Goal: Information Seeking & Learning: Find specific fact

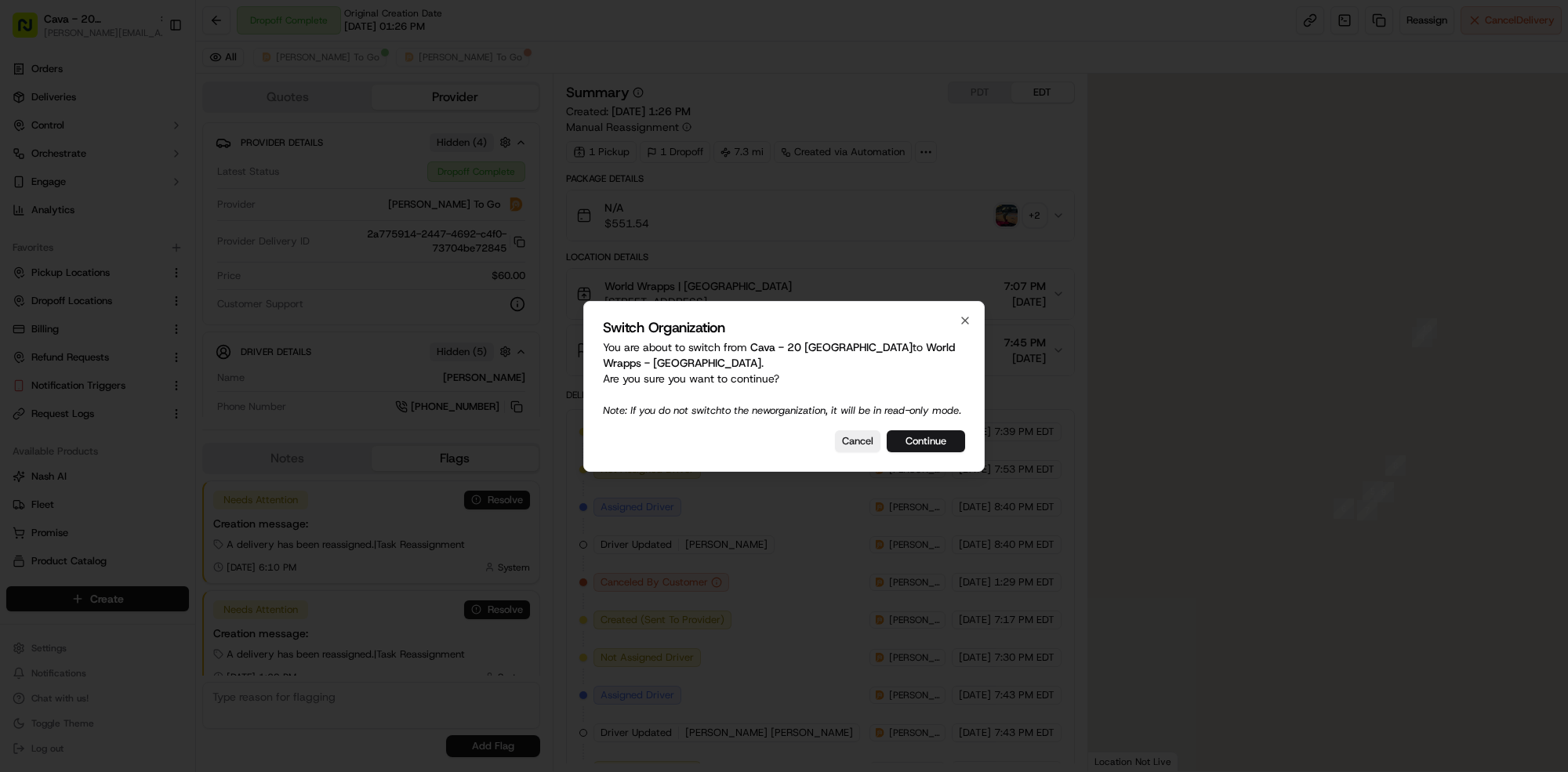
click at [938, 453] on button "Continue" at bounding box center [926, 440] width 78 height 22
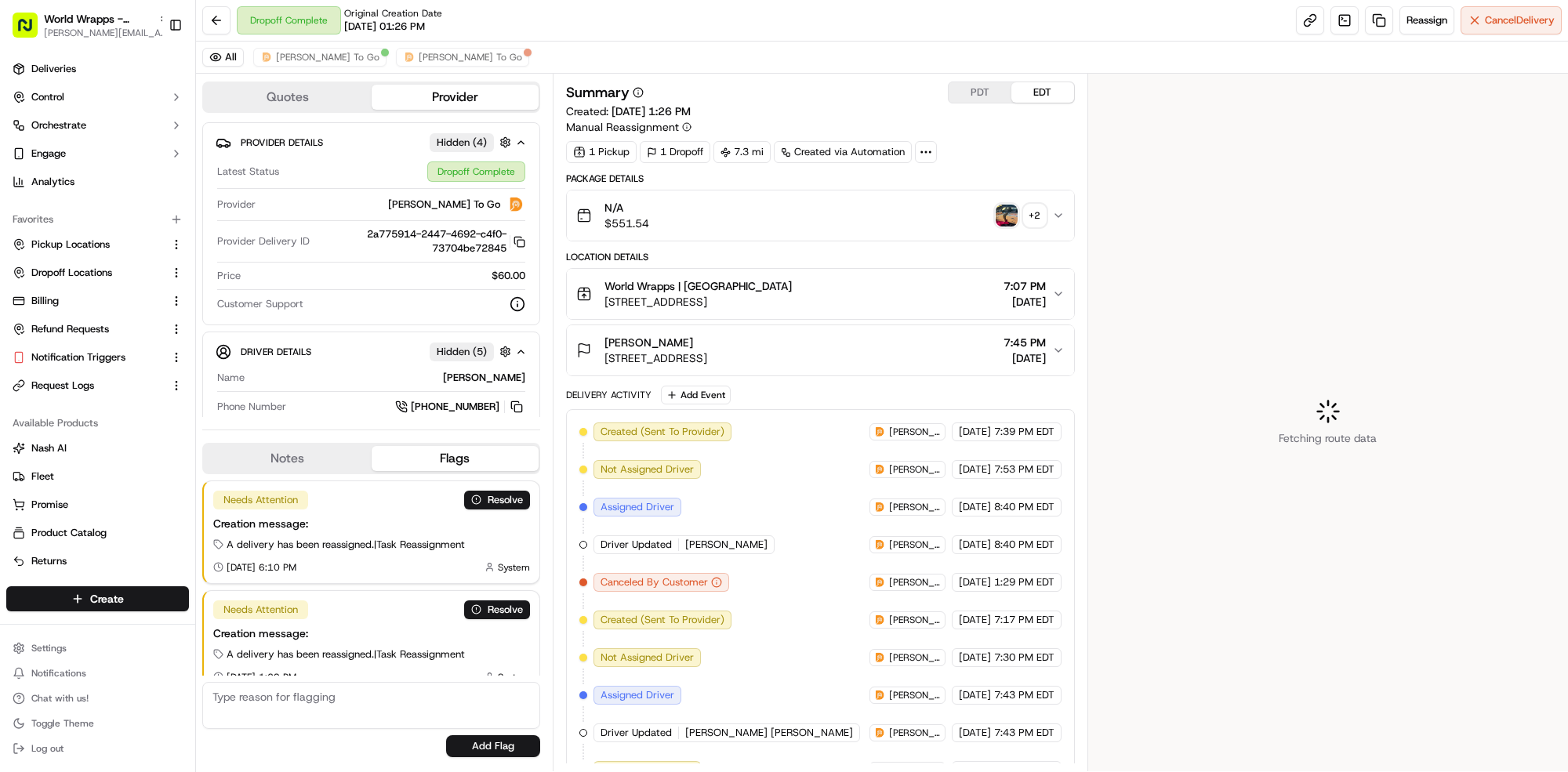
scroll to position [129, 0]
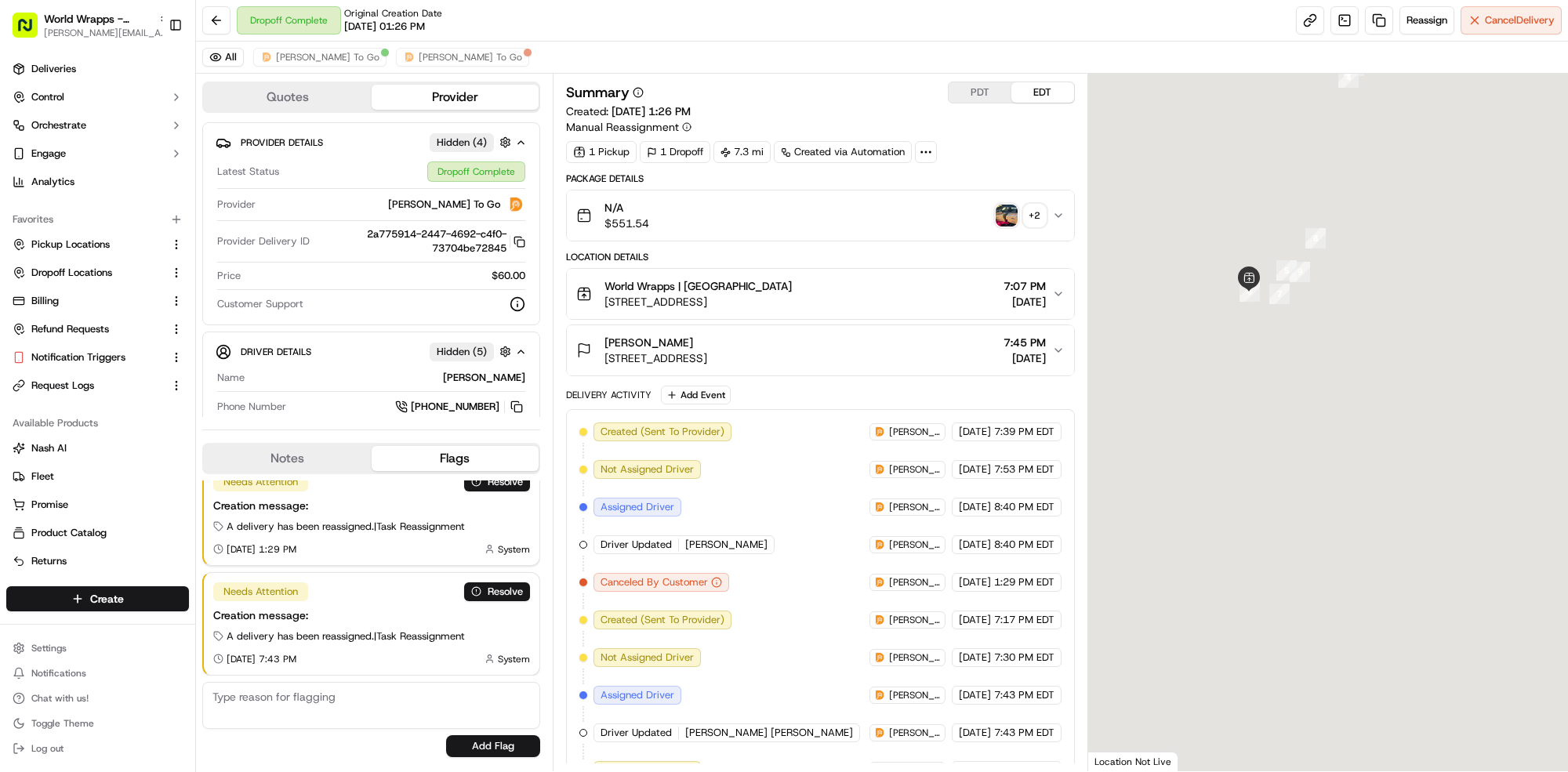
click at [763, 194] on button "N/A $551.54 + 2" at bounding box center [820, 215] width 508 height 50
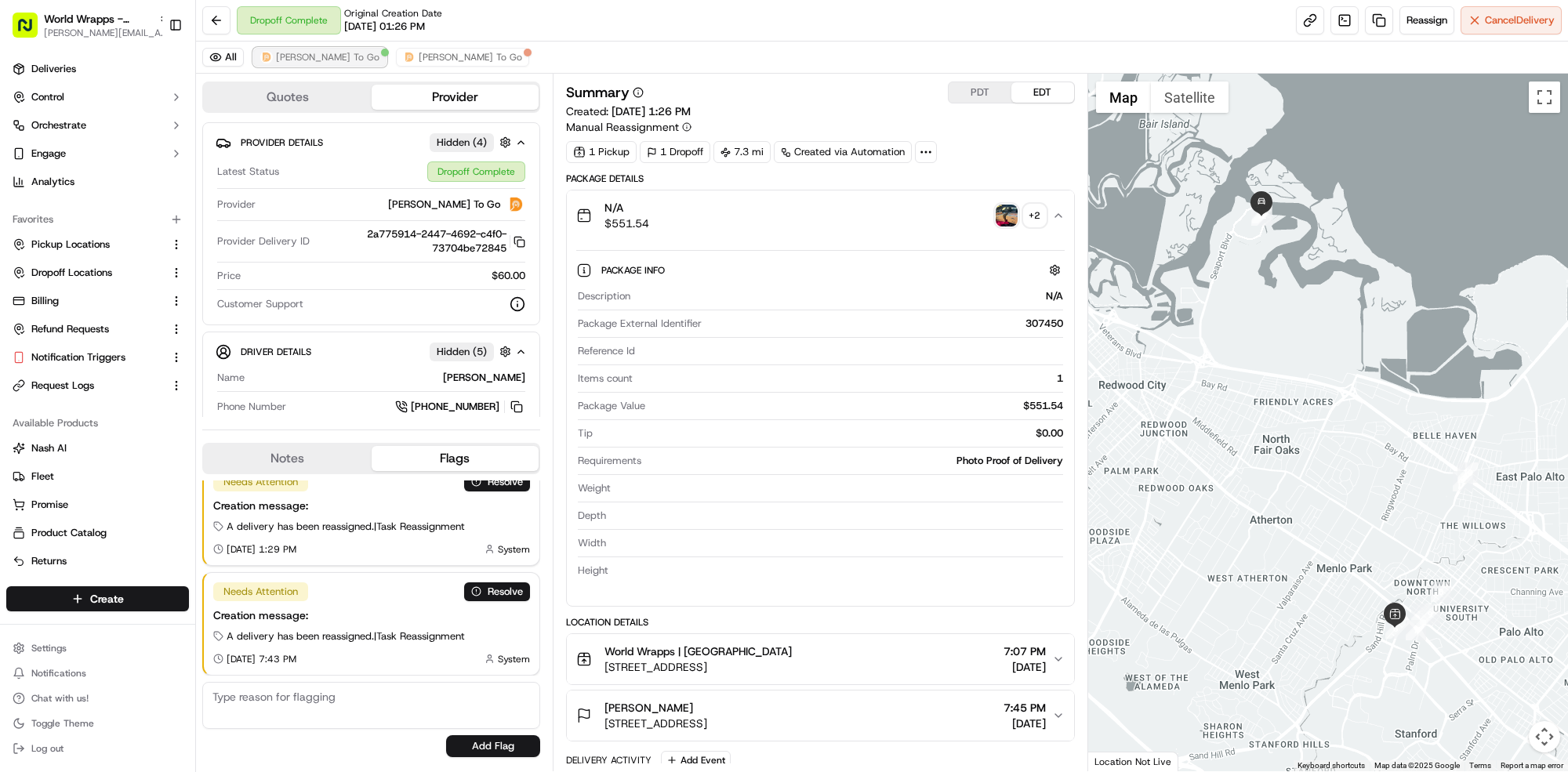
click at [331, 63] on span "[PERSON_NAME] To Go" at bounding box center [328, 57] width 103 height 13
click at [424, 59] on span "[PERSON_NAME] To Go" at bounding box center [470, 57] width 103 height 13
click at [330, 61] on span "[PERSON_NAME] To Go" at bounding box center [328, 57] width 103 height 13
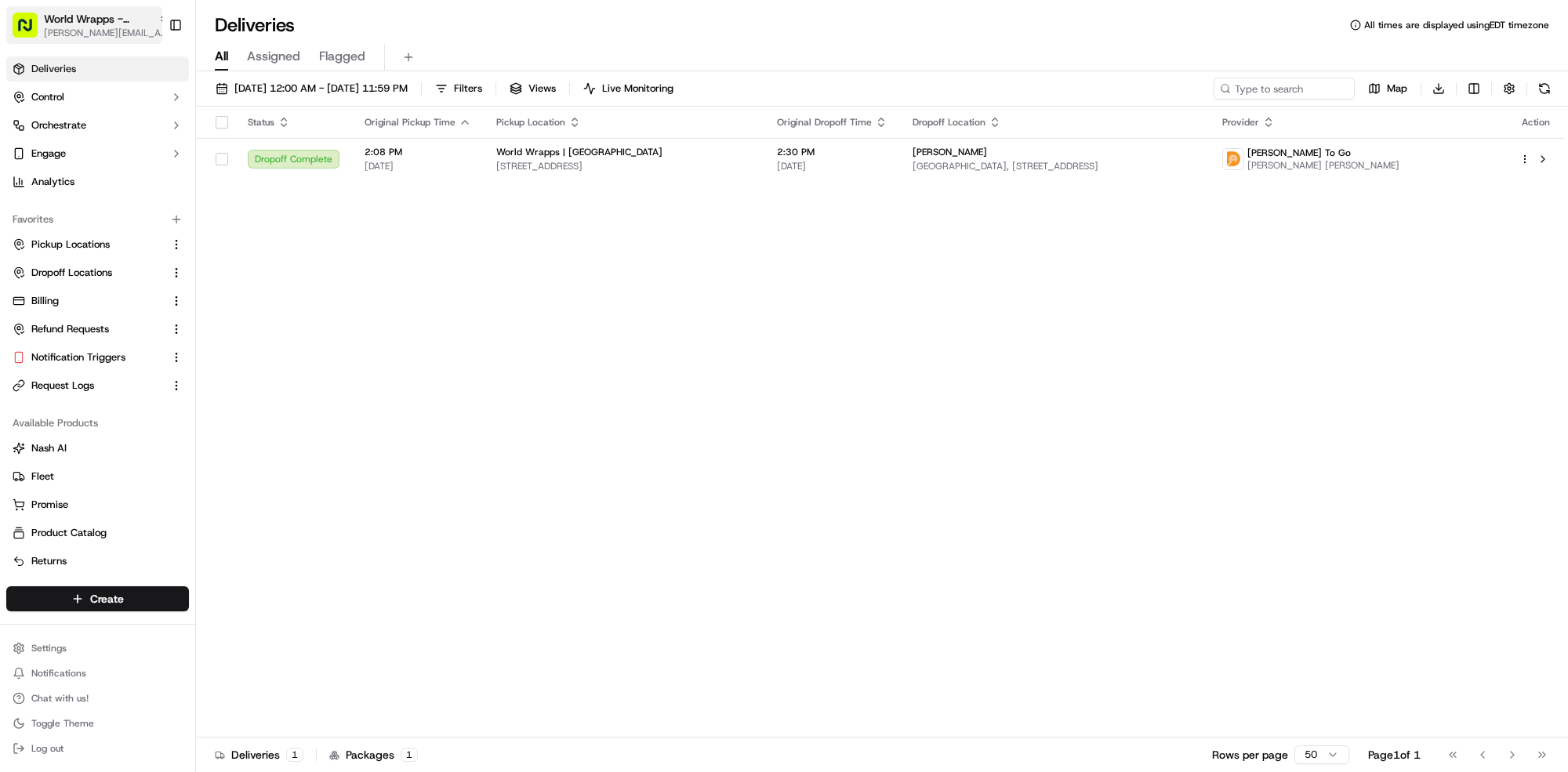
click at [115, 23] on span "World Wrapps - Palo Alto" at bounding box center [98, 19] width 108 height 15
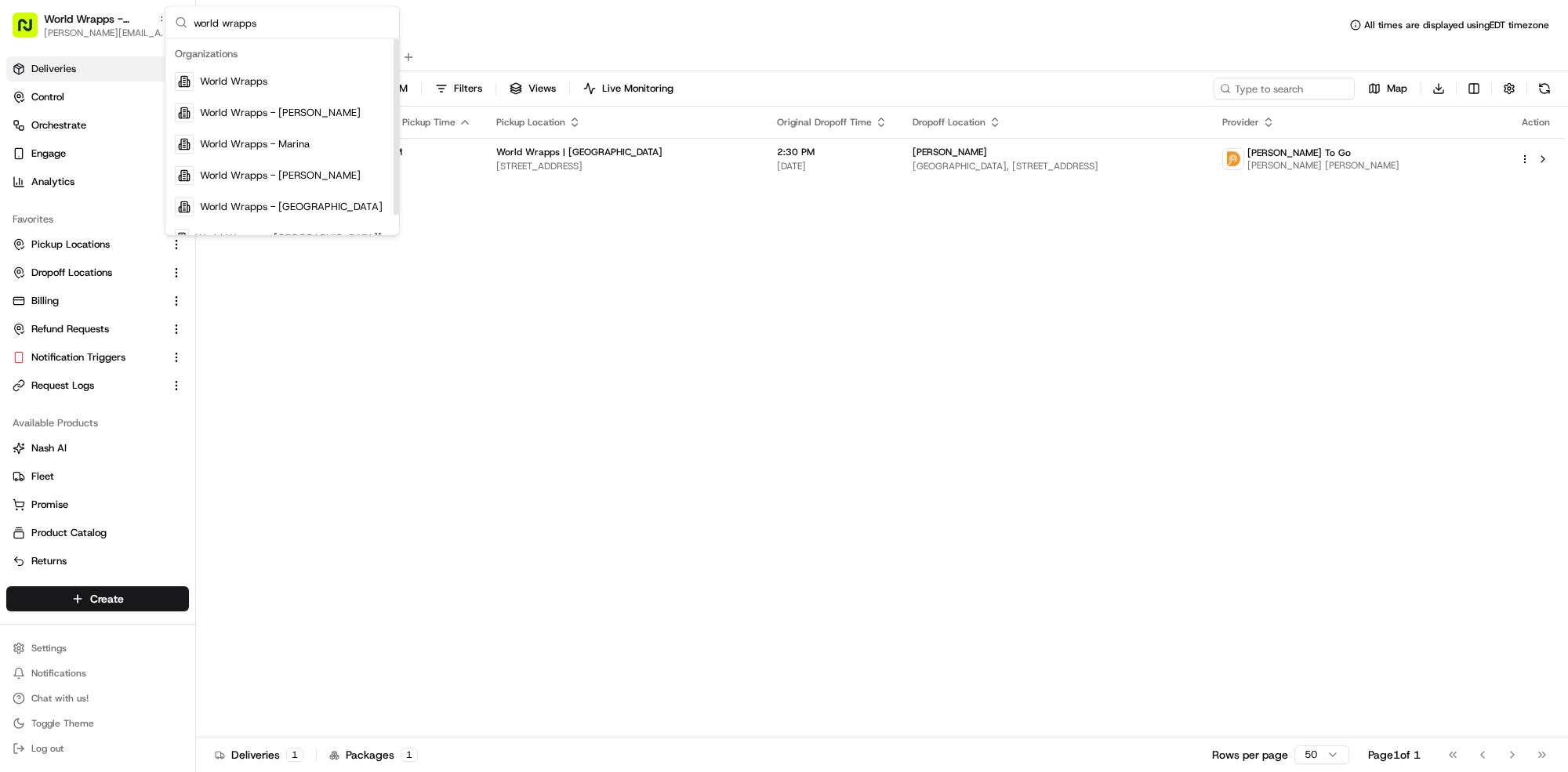
type input "world wrapps"
click at [241, 69] on div "World Wrapps" at bounding box center [282, 81] width 228 height 31
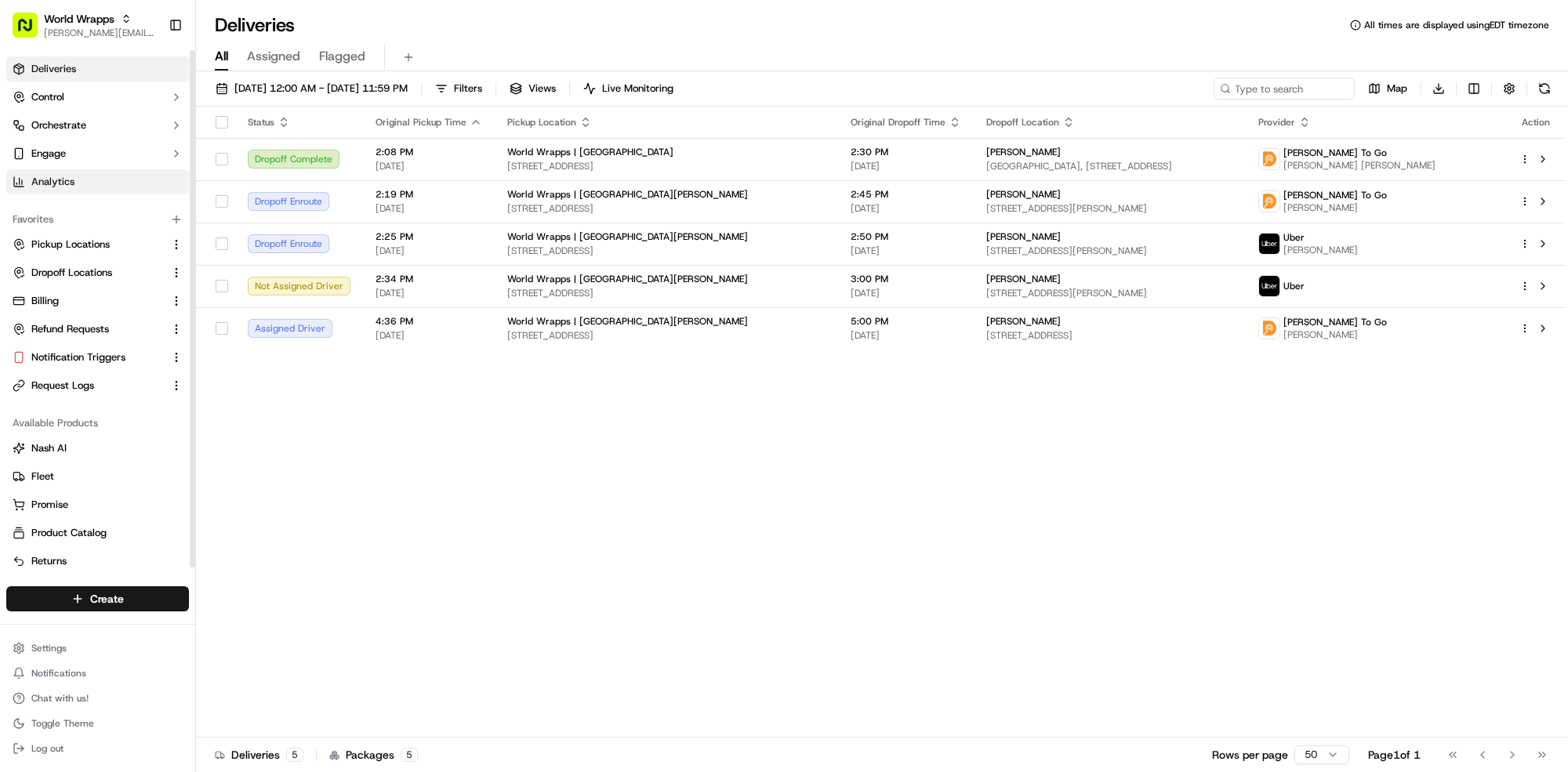
click at [140, 174] on link "Analytics" at bounding box center [98, 182] width 182 height 25
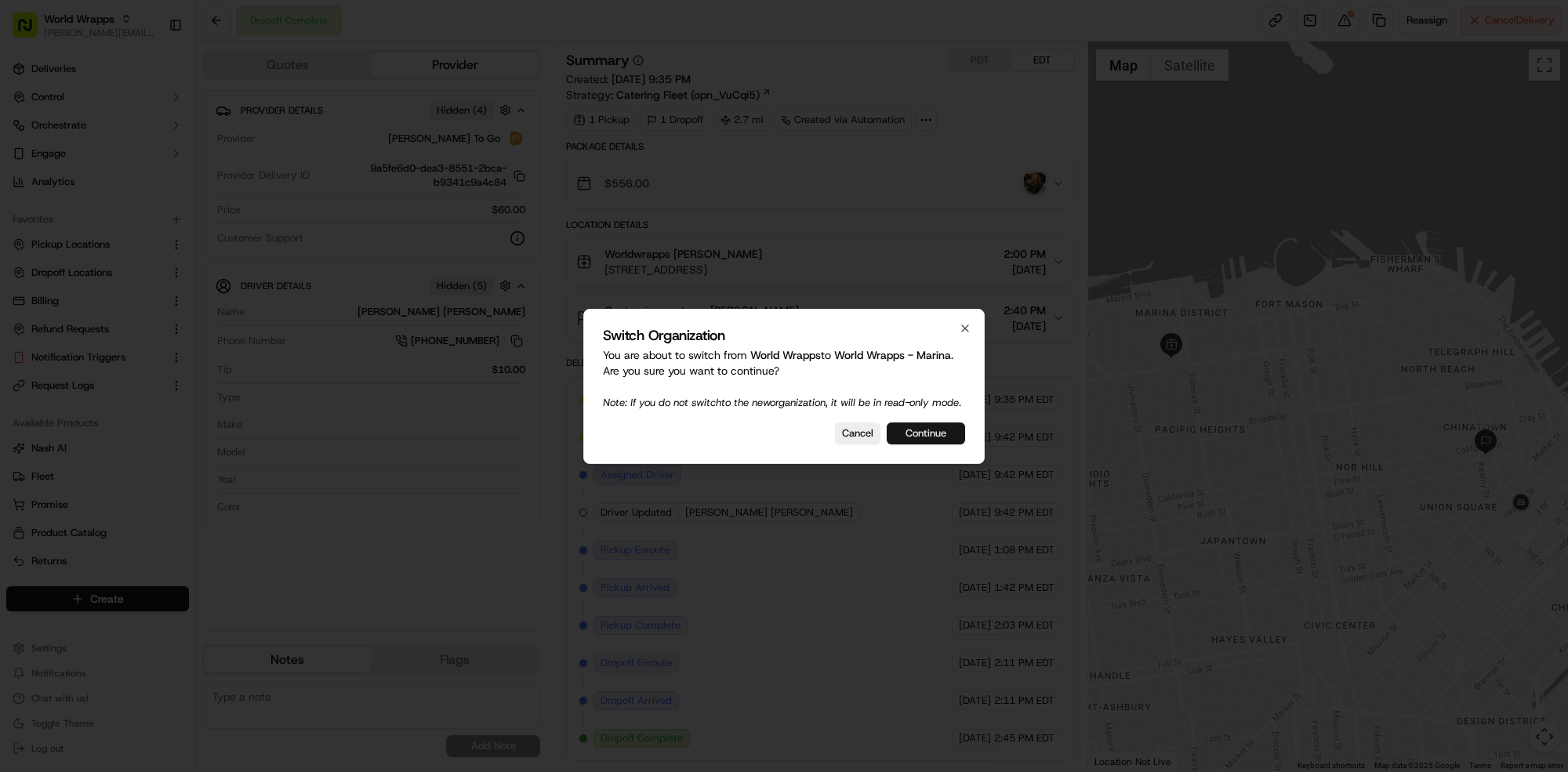
click at [941, 443] on button "Continue" at bounding box center [926, 433] width 78 height 22
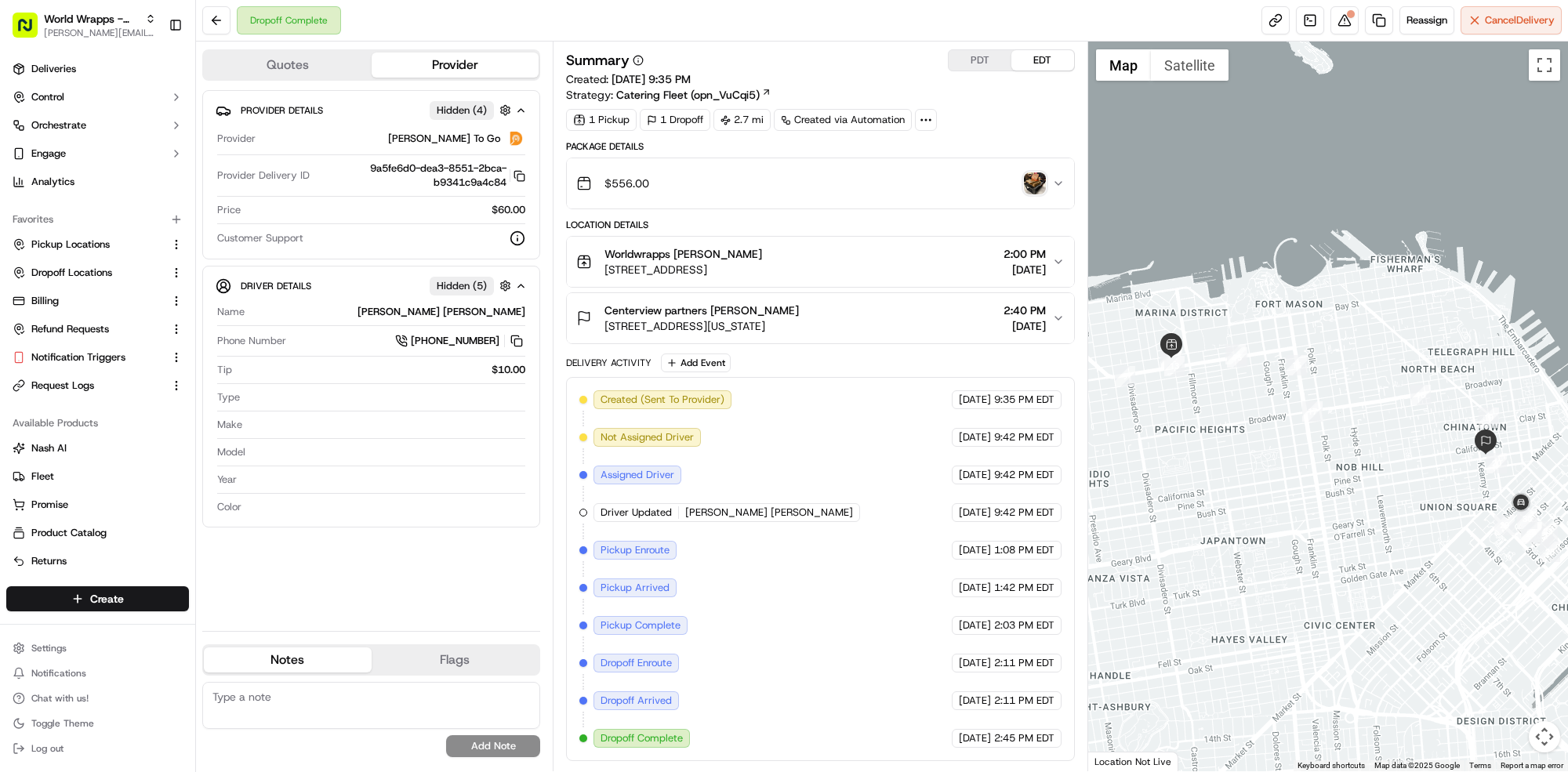
click at [762, 257] on div "Worldwrapps Andres Valbuena" at bounding box center [683, 253] width 157 height 15
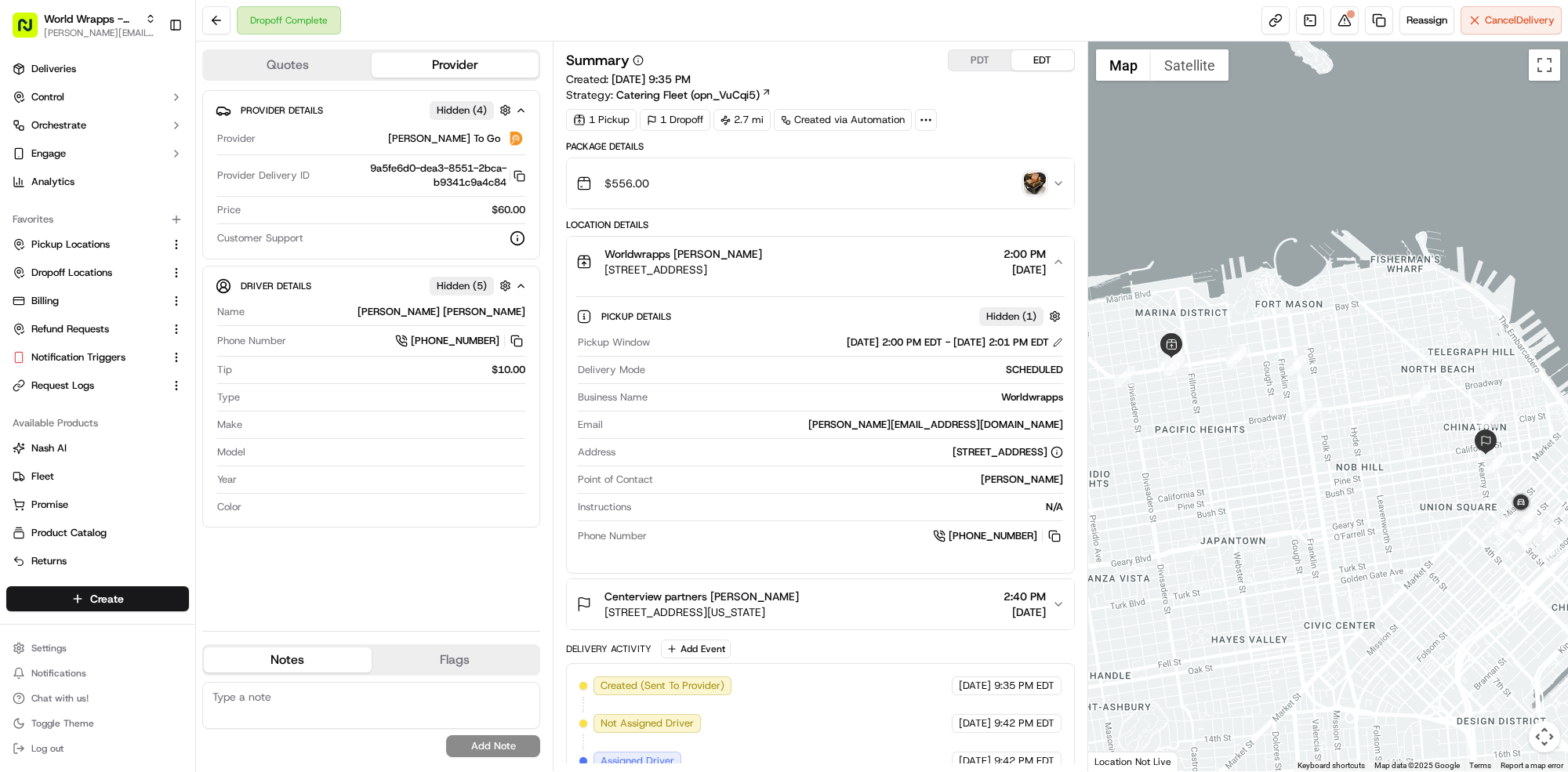
copy span "Worldwrapps Andres Valbuena"
drag, startPoint x: 772, startPoint y: 254, endPoint x: 834, endPoint y: 616, distance: 367.3
click at [600, 255] on div "Worldwrapps Andres Valbuena 2105 Chestnut St, San Francisco, CA 94123, US" at bounding box center [669, 261] width 186 height 31
click at [762, 250] on div "Worldwrapps Andres Valbuena" at bounding box center [683, 253] width 157 height 15
drag, startPoint x: 776, startPoint y: 250, endPoint x: 598, endPoint y: 248, distance: 178.0
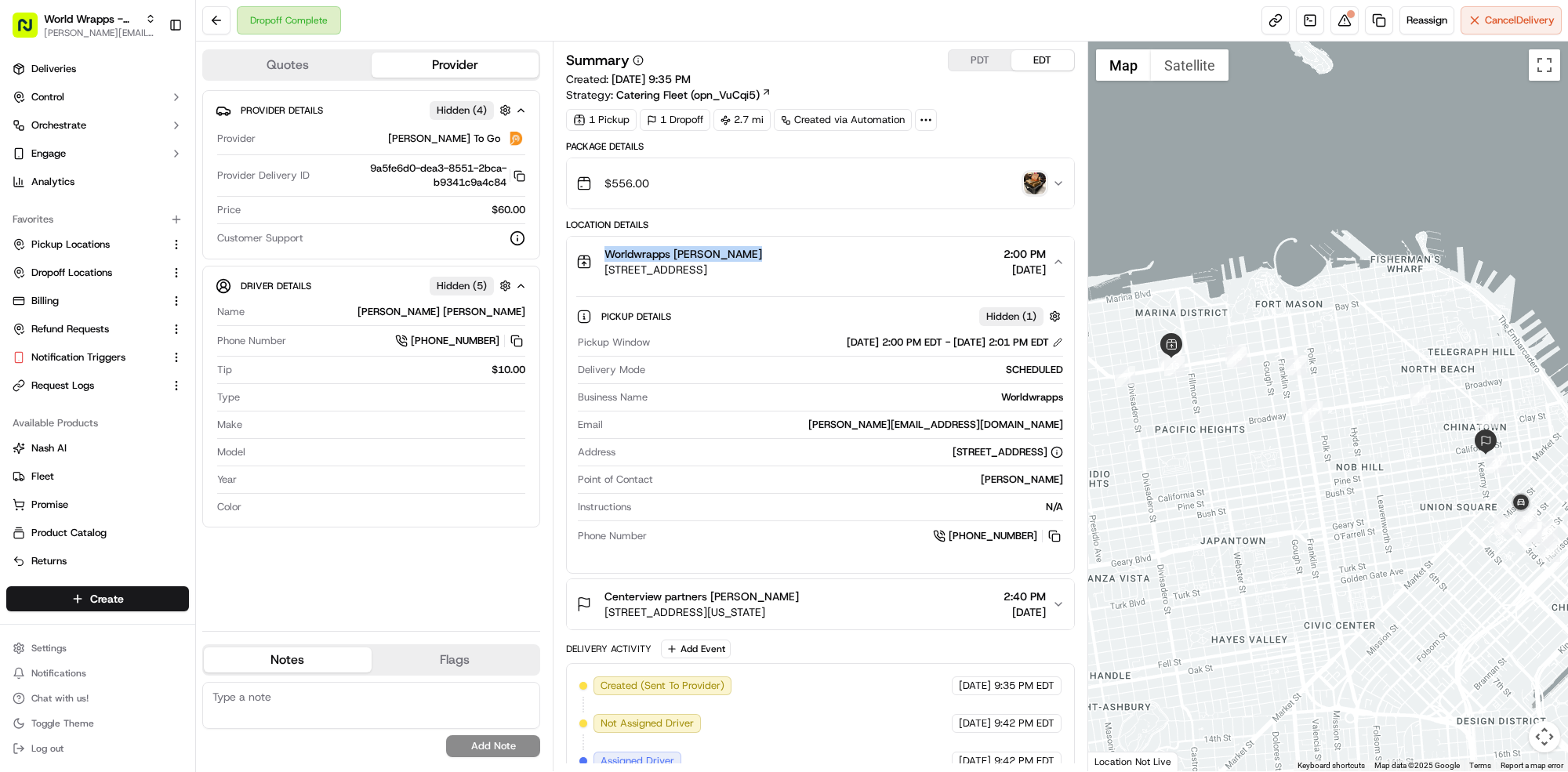
click at [598, 248] on div "Worldwrapps Andres Valbuena 2105 Chestnut St, San Francisco, CA 94123, US" at bounding box center [669, 261] width 186 height 31
copy span "Centerview partners Sherill Lim"
drag, startPoint x: 770, startPoint y: 594, endPoint x: 586, endPoint y: 590, distance: 184.0
click at [586, 590] on div "Centerview partners Sherill Lim 555 California St # 4300, San Francisco, CA 941…" at bounding box center [688, 604] width 223 height 31
copy span "09/09/2025"
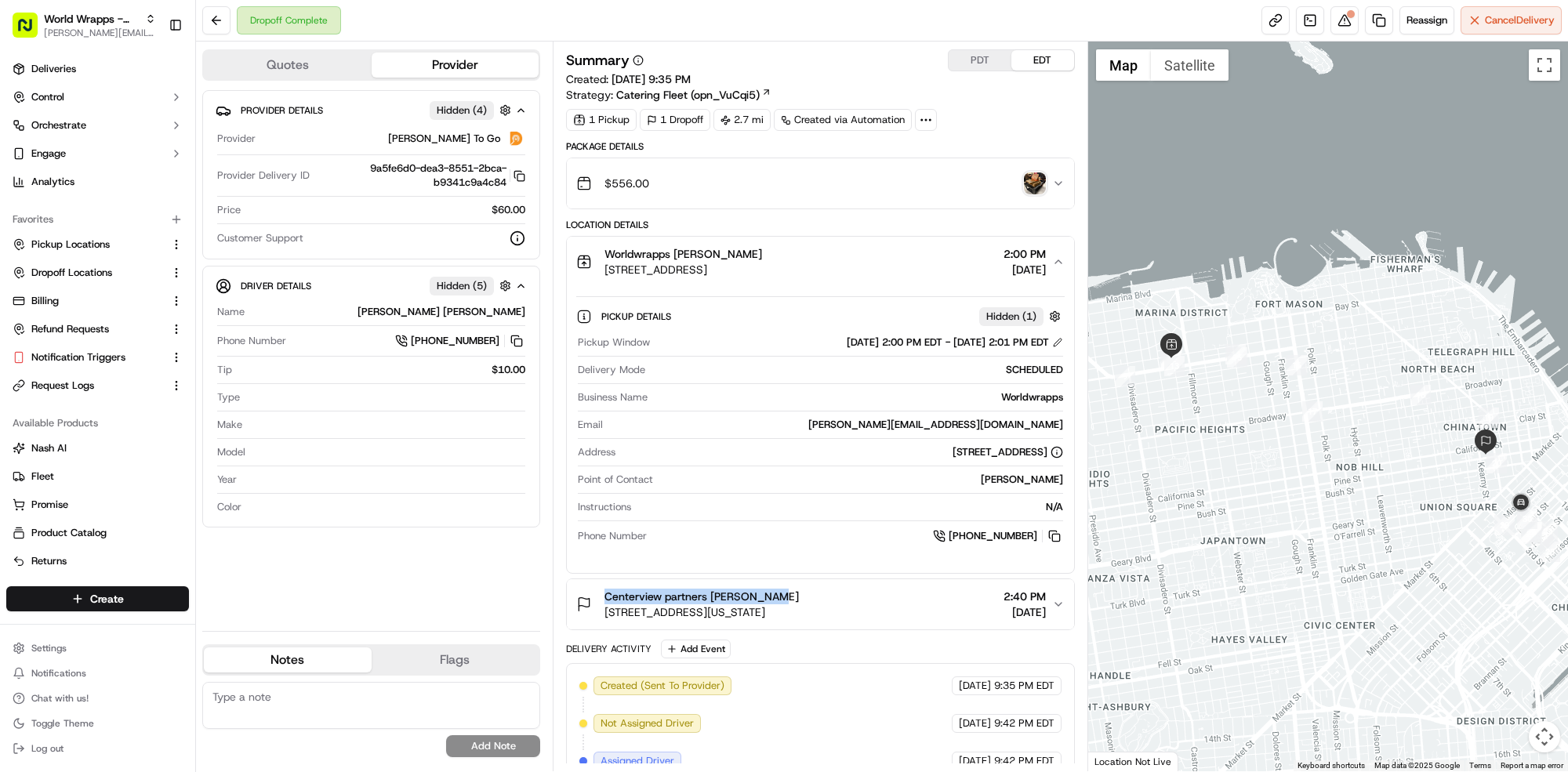
drag, startPoint x: 1051, startPoint y: 269, endPoint x: 958, endPoint y: 400, distance: 160.7
click at [969, 271] on button "Worldwrapps Andres Valbuena 2105 Chestnut St, San Francisco, CA 94123, US 2:00 …" at bounding box center [820, 261] width 508 height 50
